Goal: Task Accomplishment & Management: Manage account settings

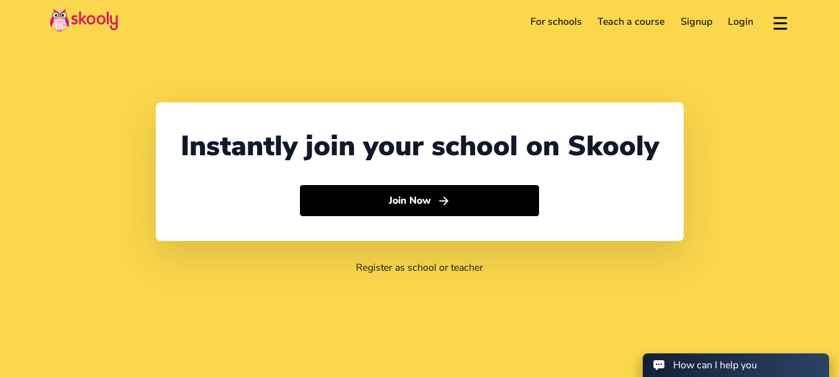
select select "91"
select select "[GEOGRAPHIC_DATA]"
select select "[GEOGRAPHIC_DATA]/[GEOGRAPHIC_DATA]"
click at [745, 21] on link "Login" at bounding box center [742, 22] width 42 height 20
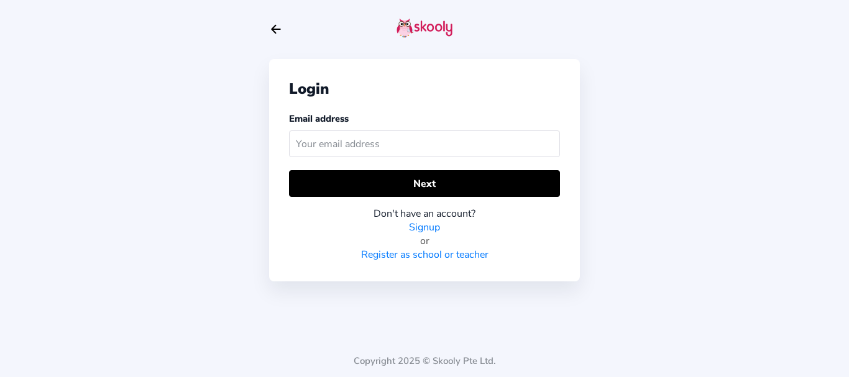
click at [350, 144] on input "text" at bounding box center [424, 143] width 271 height 27
type input "[EMAIL_ADDRESS][DOMAIN_NAME]"
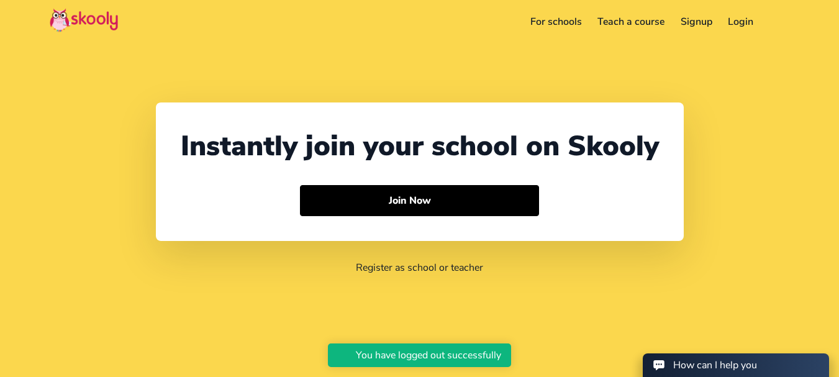
select select "91"
select select "[GEOGRAPHIC_DATA]"
select select "[GEOGRAPHIC_DATA]/[GEOGRAPHIC_DATA]"
click at [738, 22] on link "Login" at bounding box center [742, 22] width 42 height 20
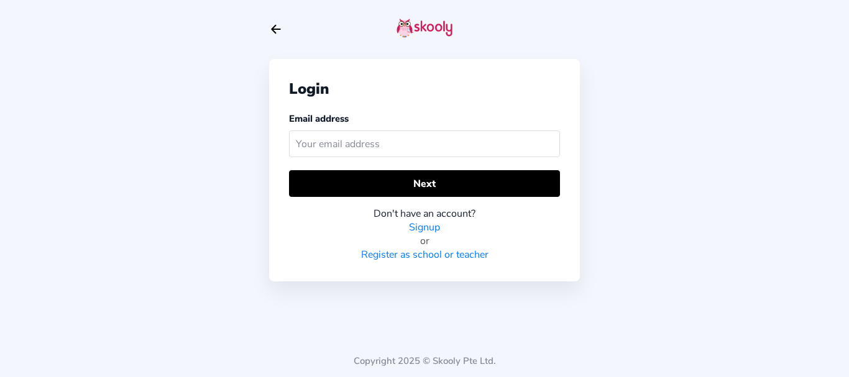
click at [429, 137] on input "text" at bounding box center [424, 143] width 271 height 27
type input "[EMAIL_ADDRESS][DOMAIN_NAME]"
